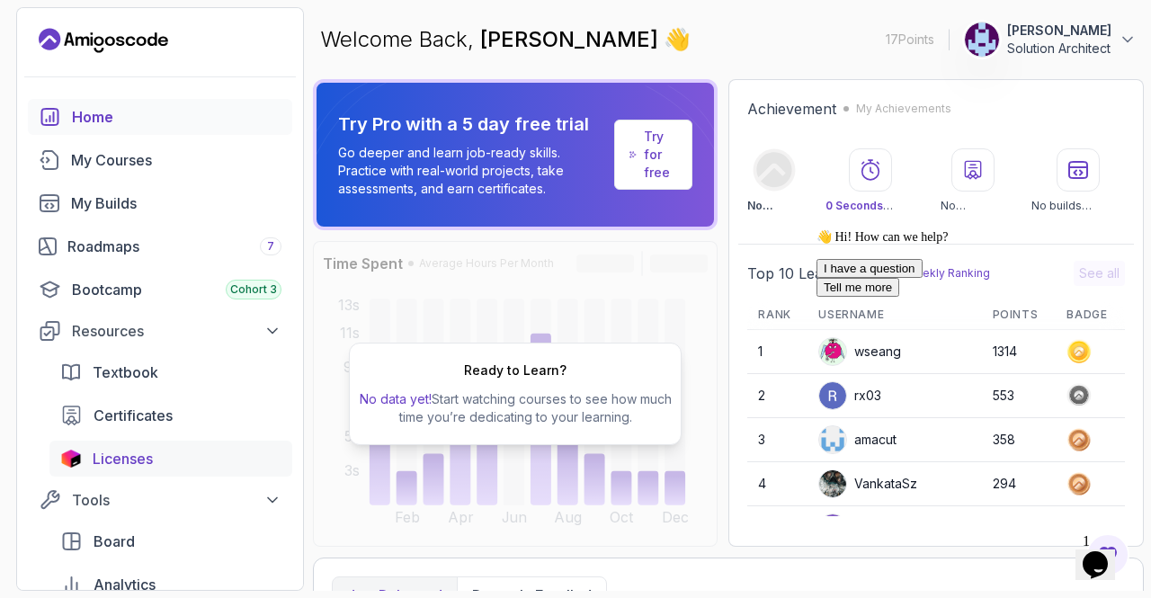
click at [177, 458] on div "Licenses" at bounding box center [187, 459] width 189 height 22
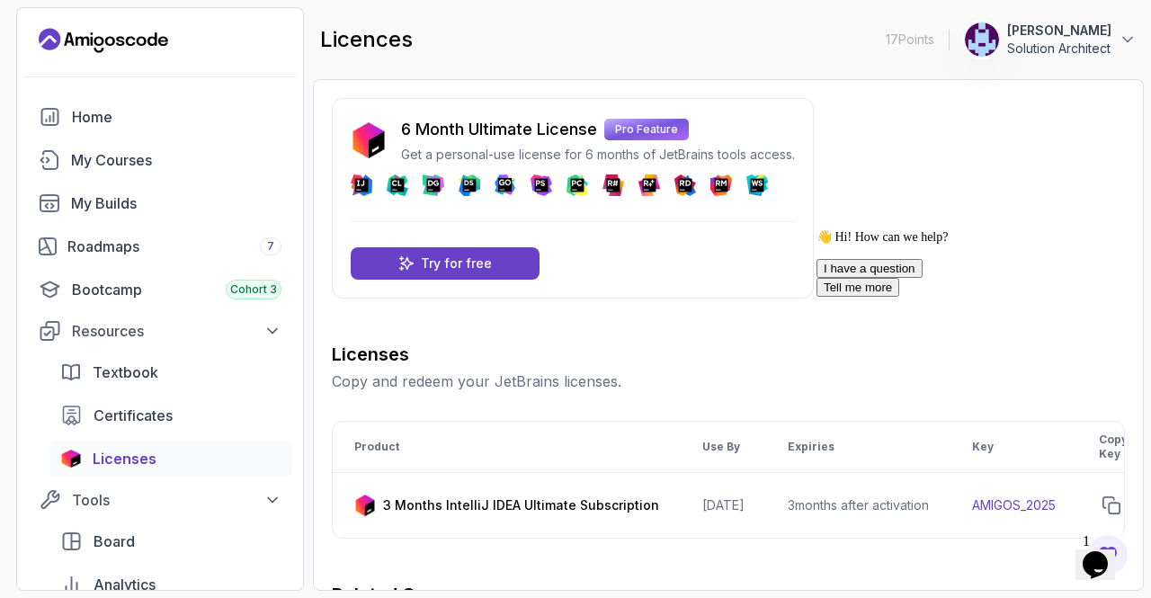
click at [817, 229] on icon "Chat attention grabber" at bounding box center [817, 229] width 0 height 0
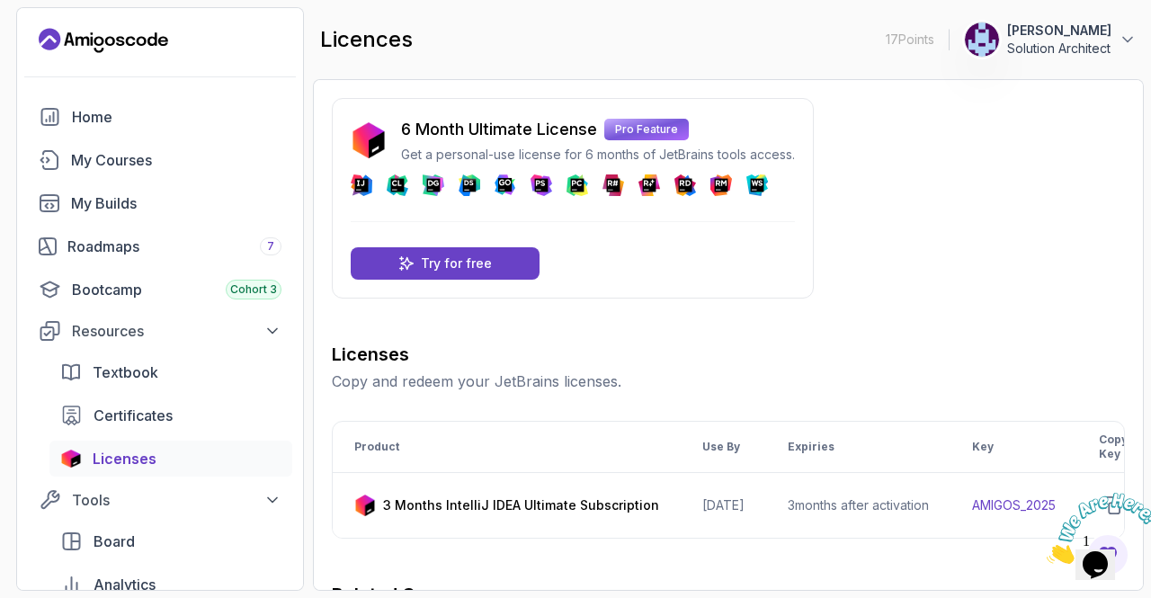
click at [1047, 551] on icon "Close" at bounding box center [1047, 558] width 0 height 15
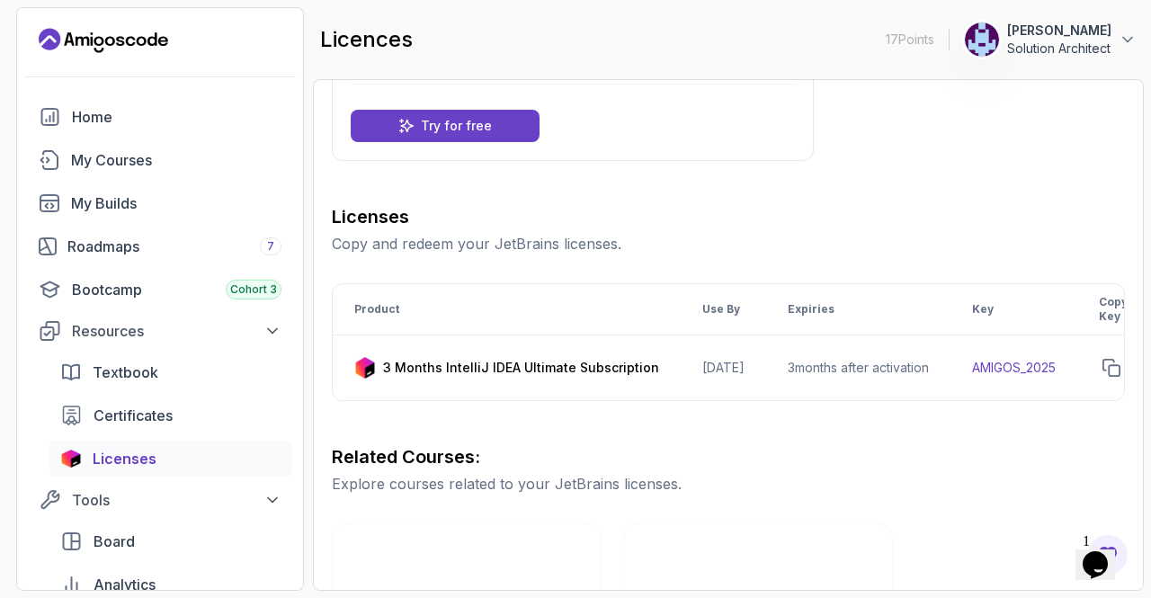
scroll to position [139, 0]
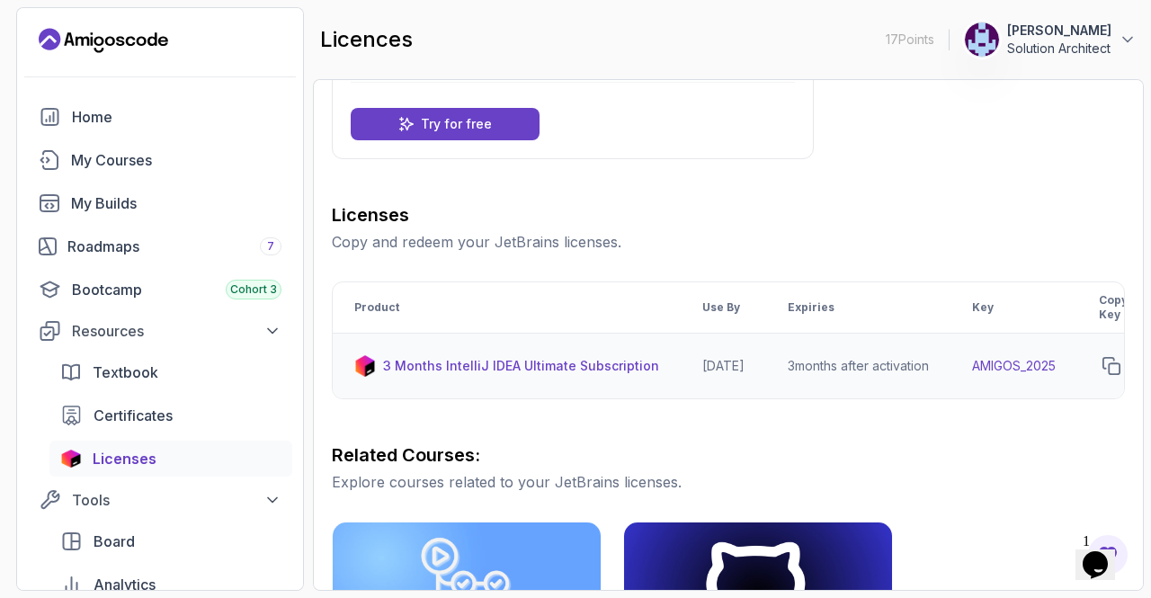
click at [540, 350] on td "3 Months IntelliJ IDEA Ultimate Subscription" at bounding box center [507, 367] width 348 height 66
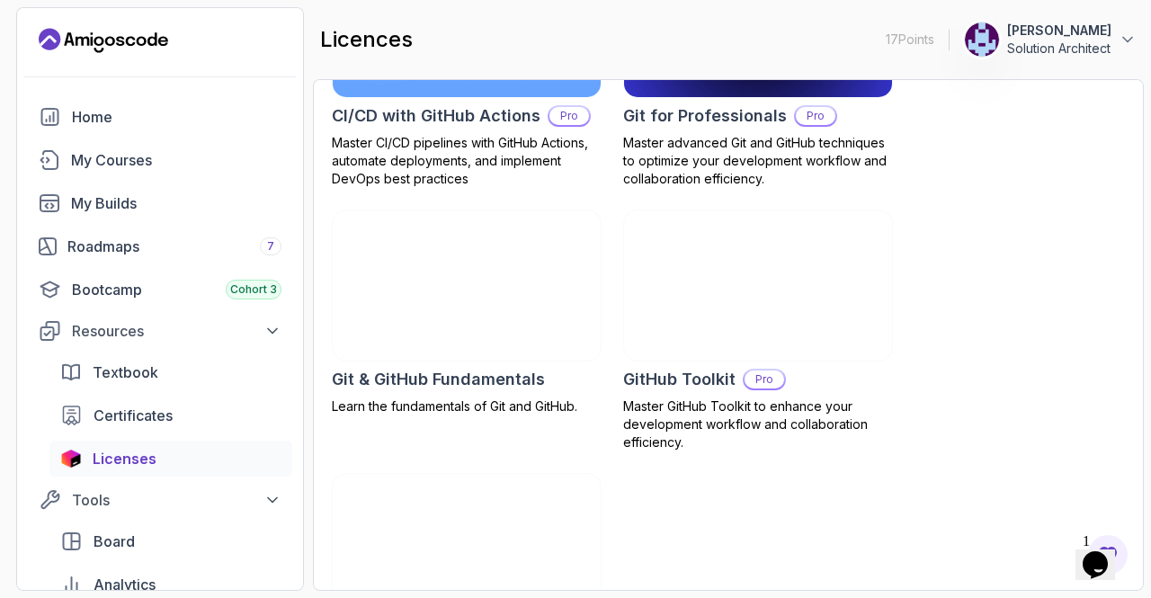
scroll to position [851, 0]
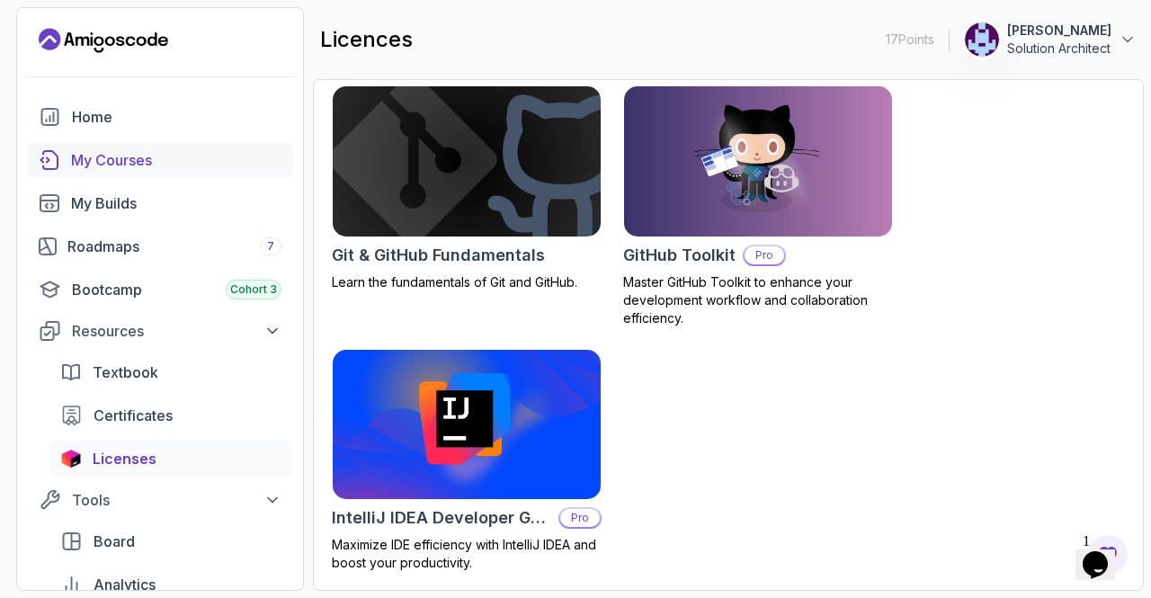
click at [160, 161] on div "My Courses" at bounding box center [176, 160] width 210 height 22
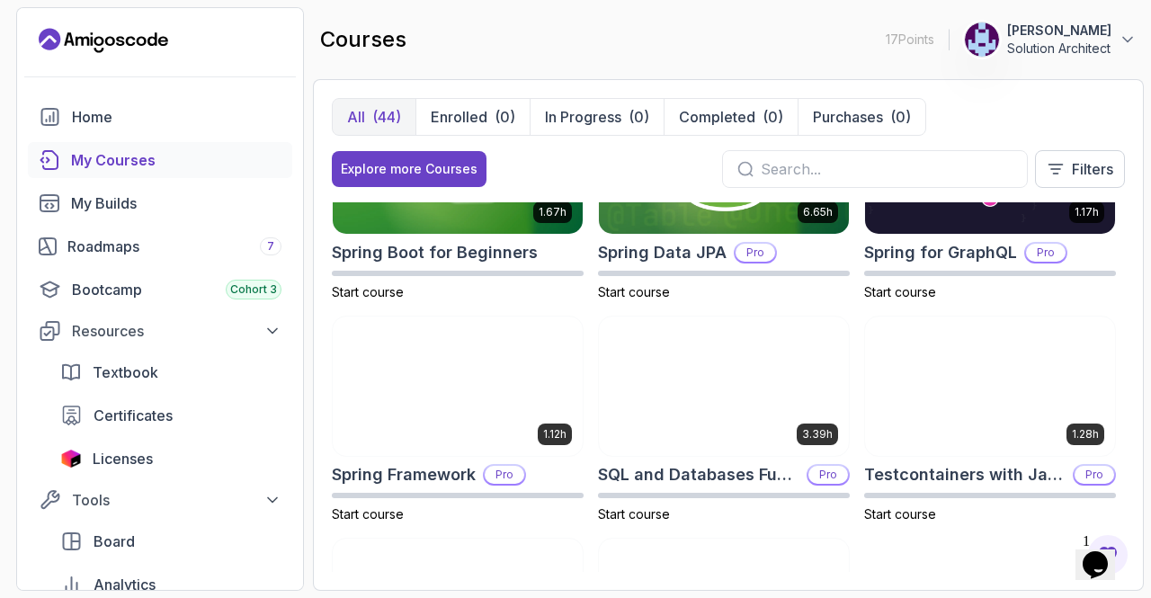
scroll to position [2780, 0]
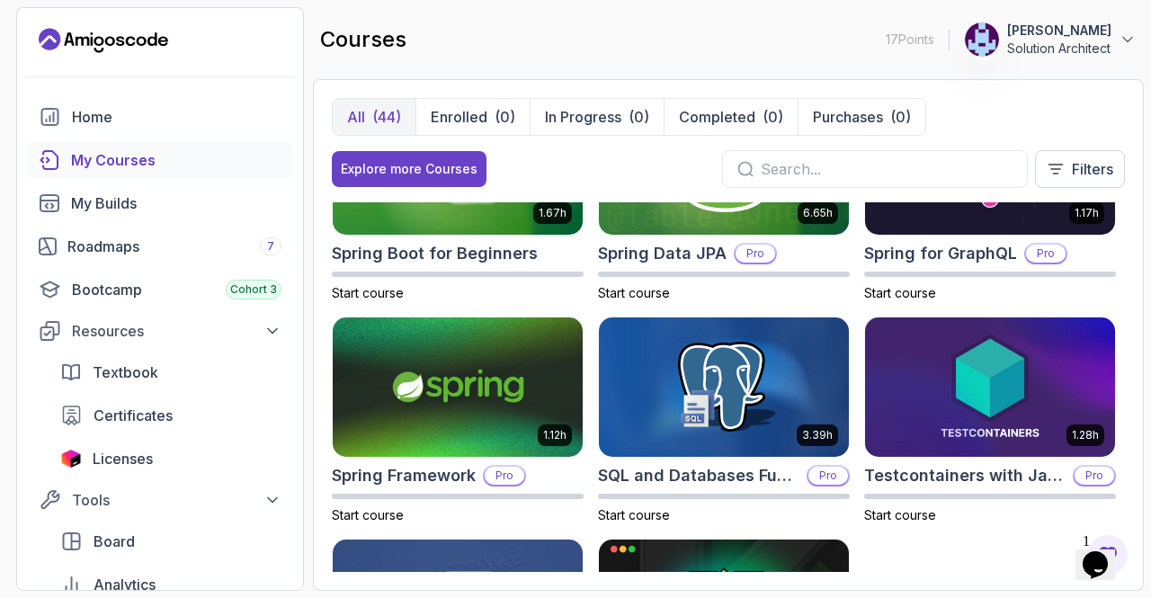
click at [1101, 549] on button "Opens Chat This icon Opens the chat window." at bounding box center [1096, 564] width 40 height 31
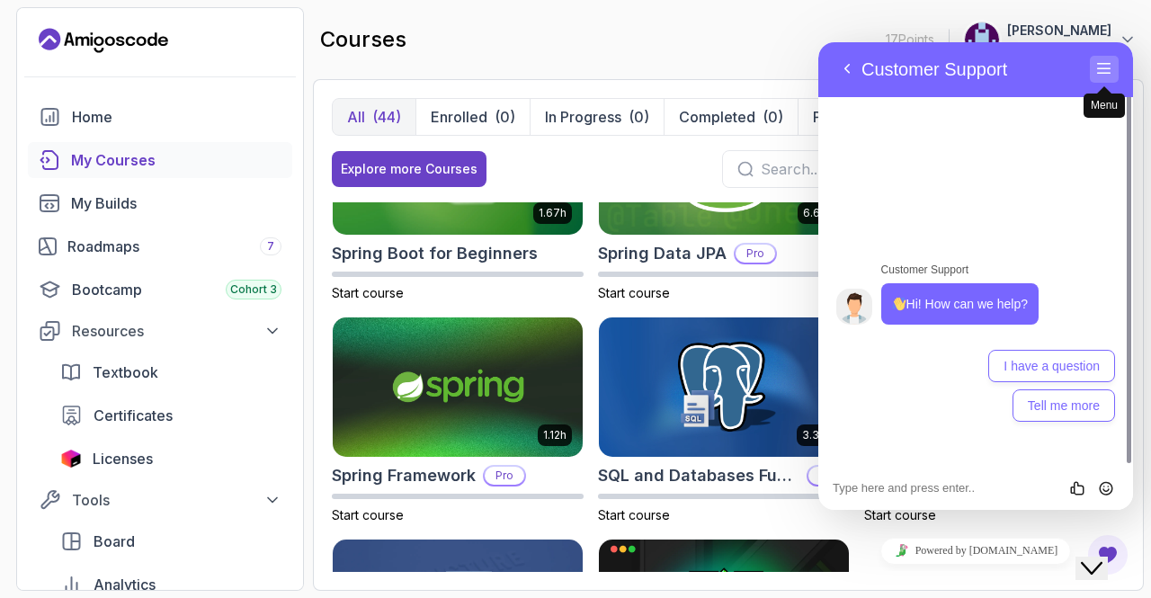
click at [1103, 68] on button "Menu" at bounding box center [1104, 69] width 29 height 27
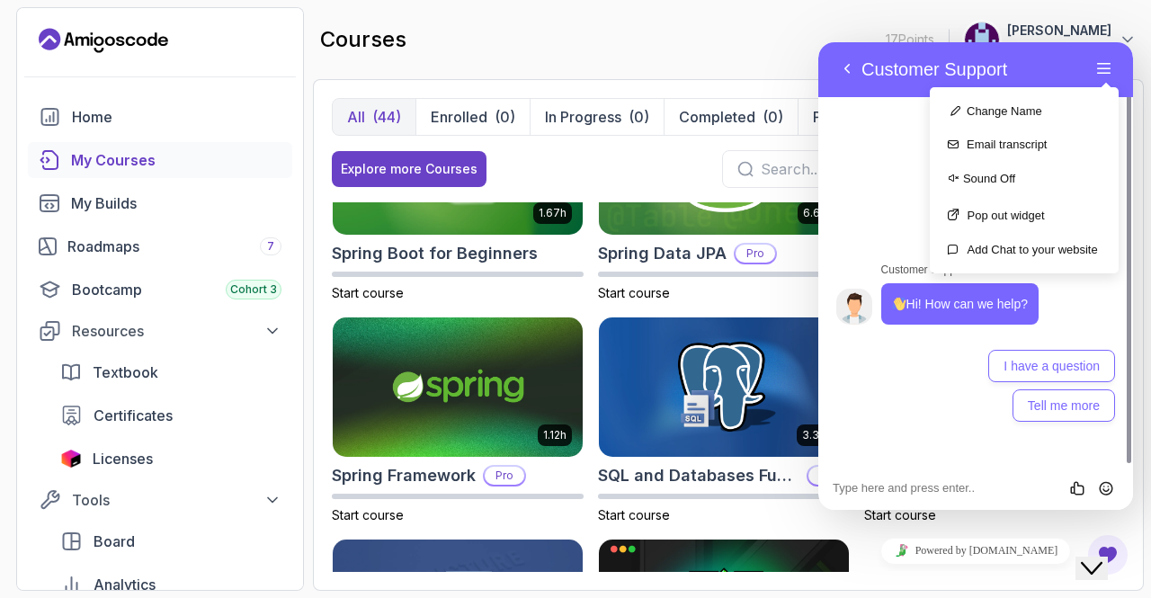
click at [721, 22] on div "courses 17 Points [PERSON_NAME] Solution Architect" at bounding box center [728, 39] width 831 height 65
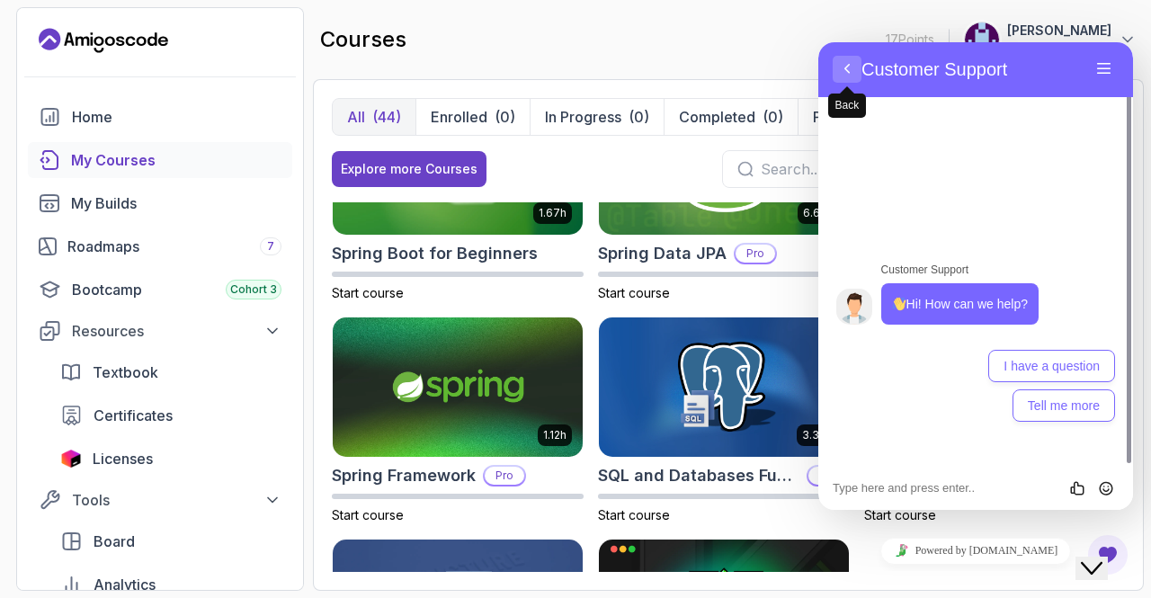
click at [847, 77] on button "Back" at bounding box center [847, 69] width 29 height 27
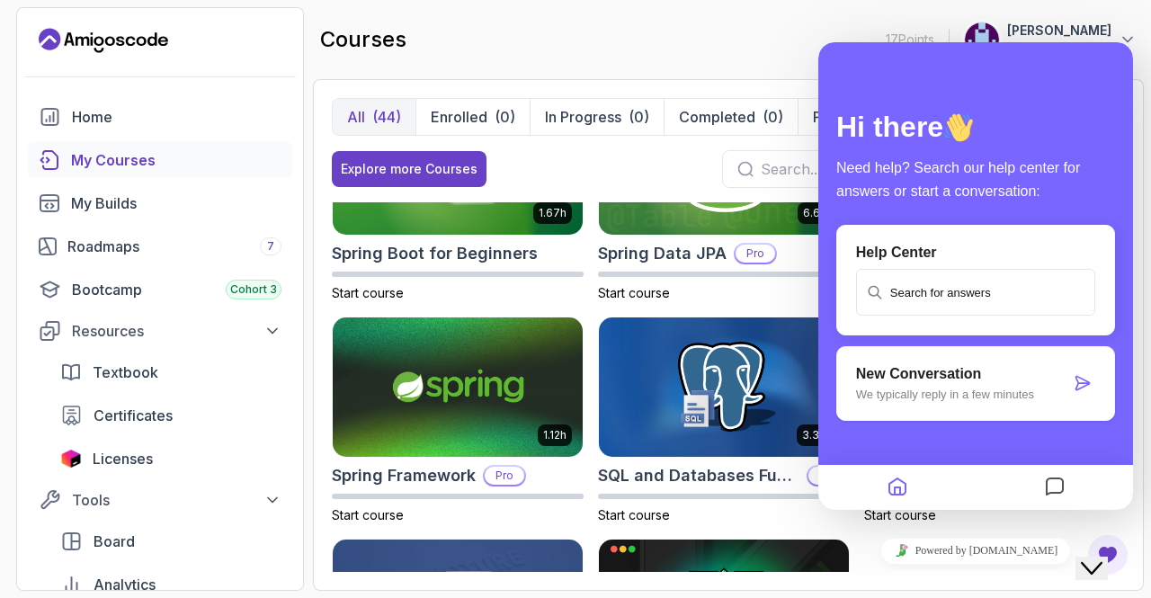
click at [727, 40] on div "courses 17 Points [PERSON_NAME] Solution Architect" at bounding box center [728, 39] width 831 height 65
click at [1103, 558] on div "Close Chat This icon closes the chat window." at bounding box center [1092, 569] width 22 height 22
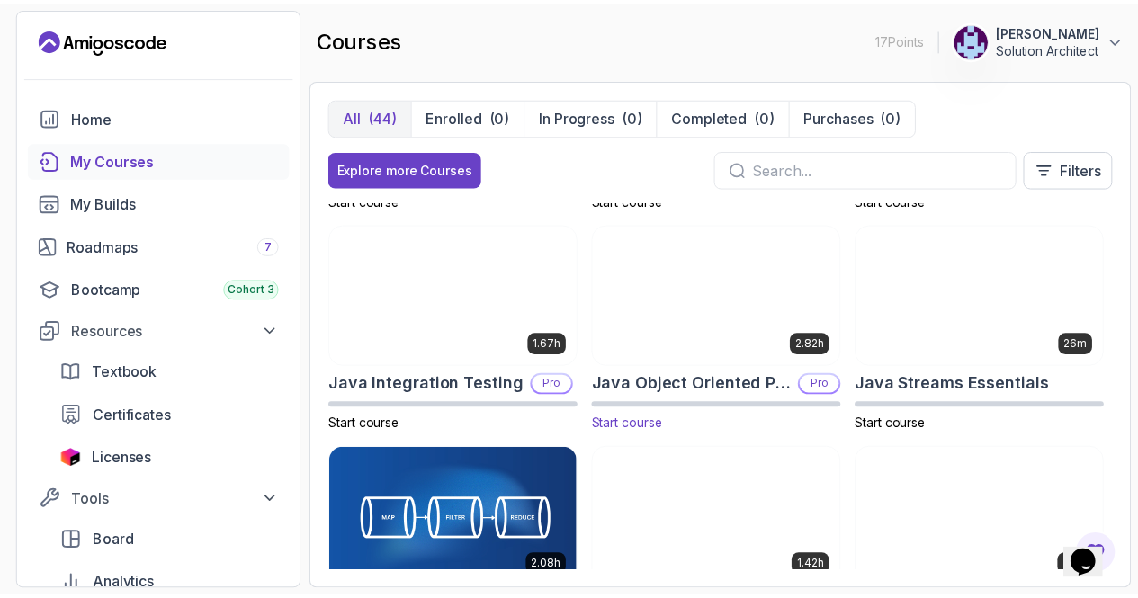
scroll to position [1306, 0]
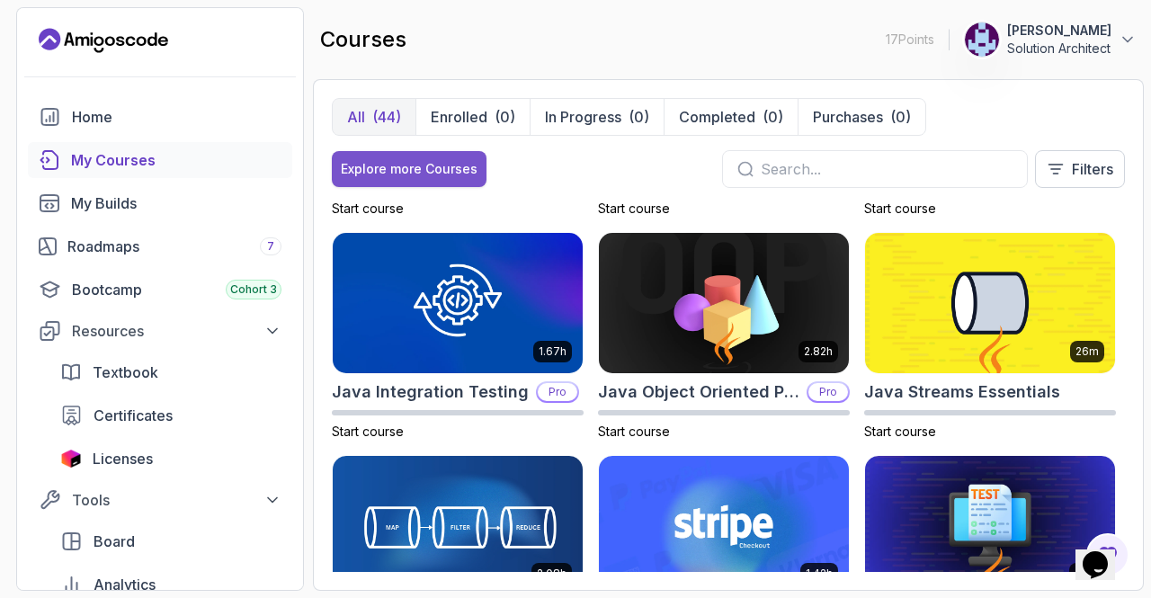
click at [412, 174] on div "Explore more Courses" at bounding box center [409, 169] width 137 height 18
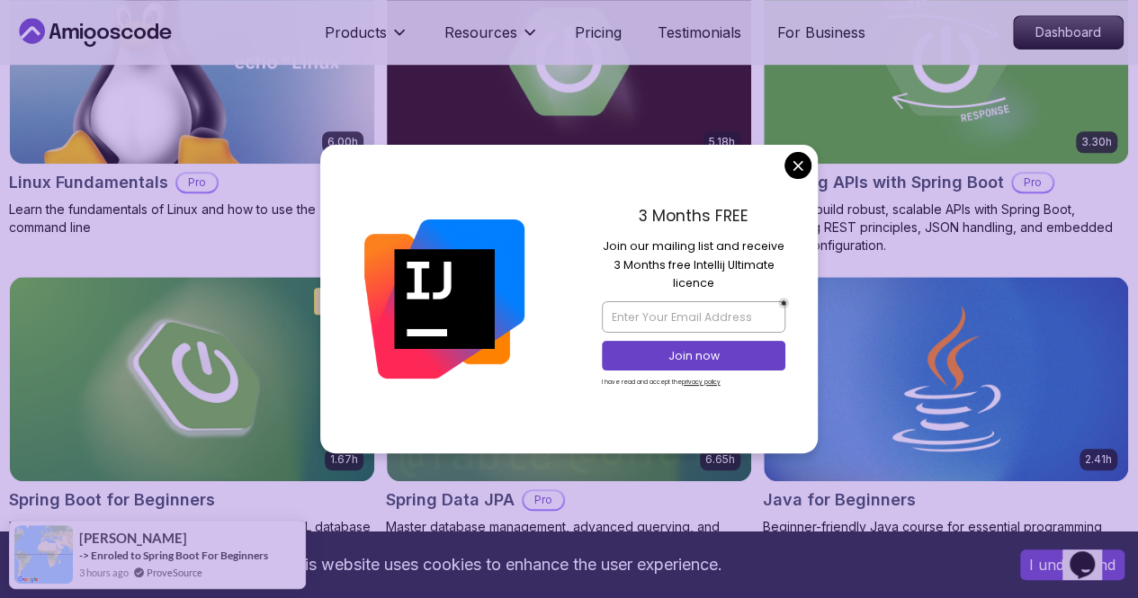
scroll to position [673, 0]
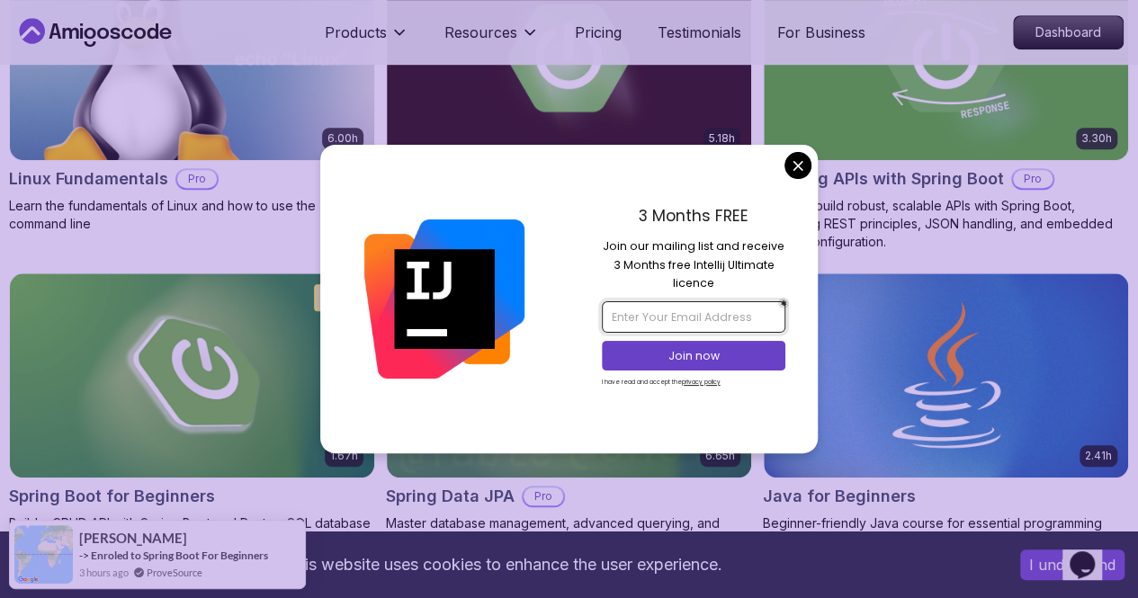
click at [657, 322] on input "email" at bounding box center [693, 316] width 183 height 31
type input "[EMAIL_ADDRESS][DOMAIN_NAME]"
click at [699, 359] on p "Join now" at bounding box center [693, 356] width 149 height 16
